Goal: Find specific page/section: Find specific page/section

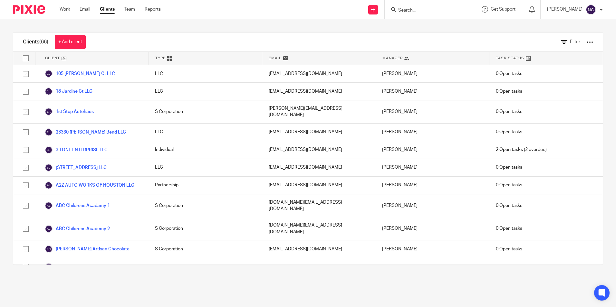
click at [406, 9] on input "Search" at bounding box center [427, 11] width 58 height 6
type input "HEXAG"
click at [426, 33] on link at bounding box center [443, 27] width 95 height 15
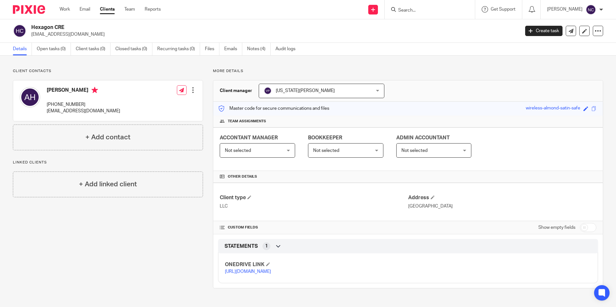
click at [271, 274] on link "[URL][DOMAIN_NAME]" at bounding box center [248, 272] width 46 height 5
click at [207, 48] on link "Files" at bounding box center [212, 49] width 14 height 13
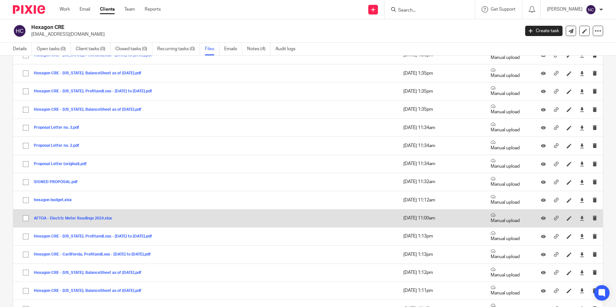
scroll to position [25, 0]
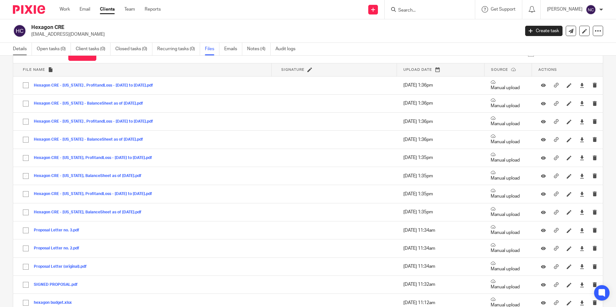
click at [22, 52] on link "Details" at bounding box center [22, 49] width 19 height 13
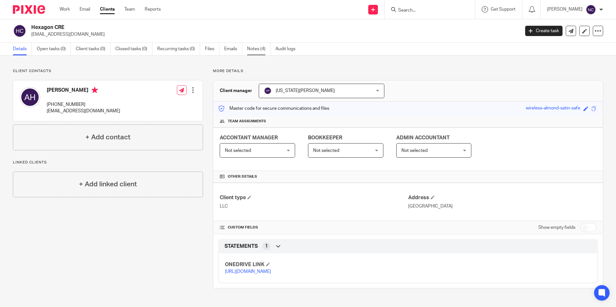
click at [258, 52] on link "Notes (4)" at bounding box center [259, 49] width 24 height 13
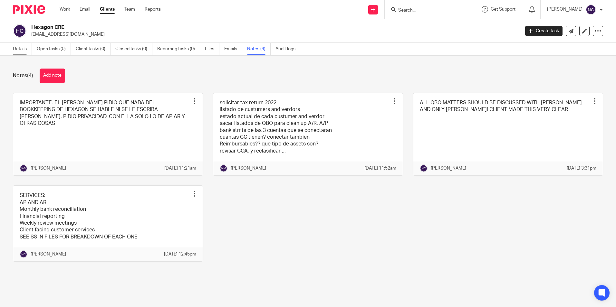
click at [23, 48] on link "Details" at bounding box center [22, 49] width 19 height 13
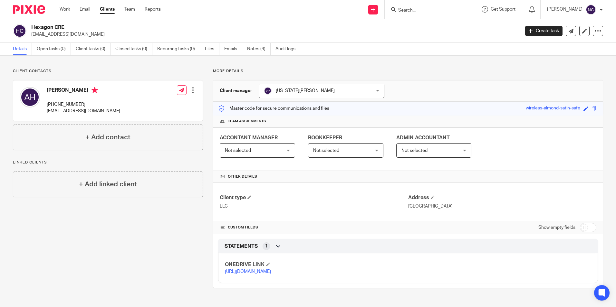
click at [271, 274] on link "[URL][DOMAIN_NAME]" at bounding box center [248, 272] width 46 height 5
